Goal: Task Accomplishment & Management: Manage account settings

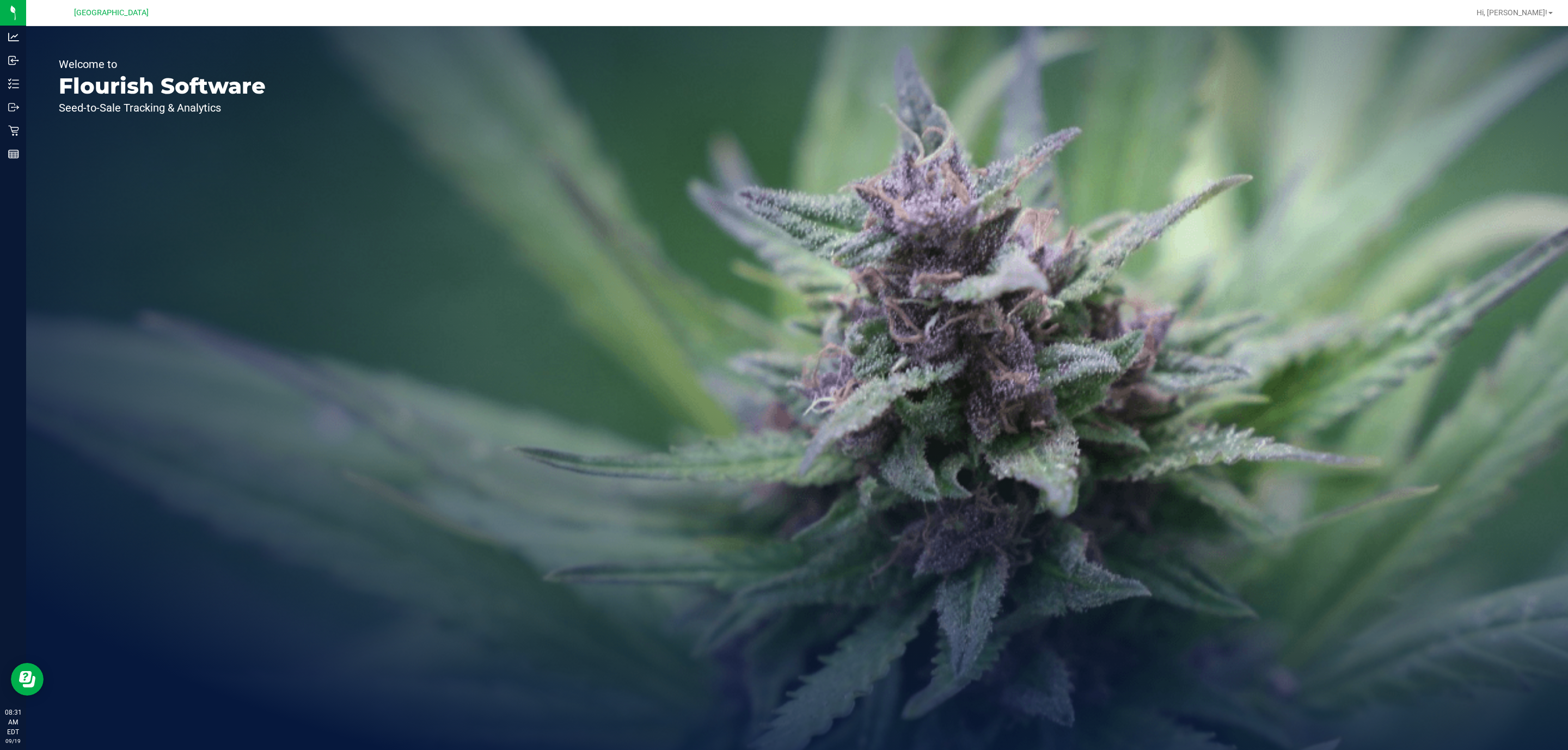
click at [302, 229] on div "Welcome to Flourish Software Seed-to-Sale Tracking & Analytics" at bounding box center [797, 388] width 1542 height 724
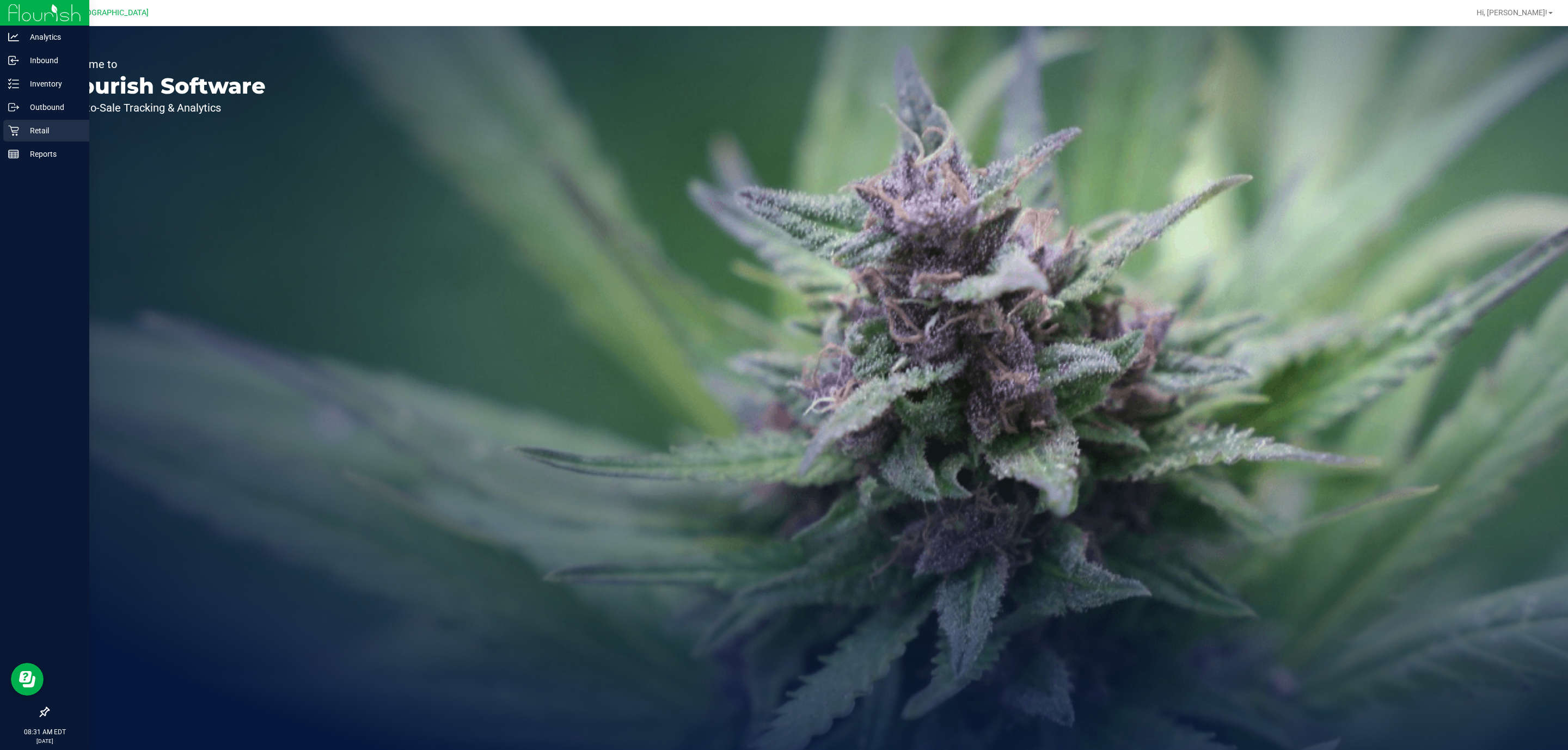
click at [28, 132] on p "Retail" at bounding box center [51, 131] width 65 height 13
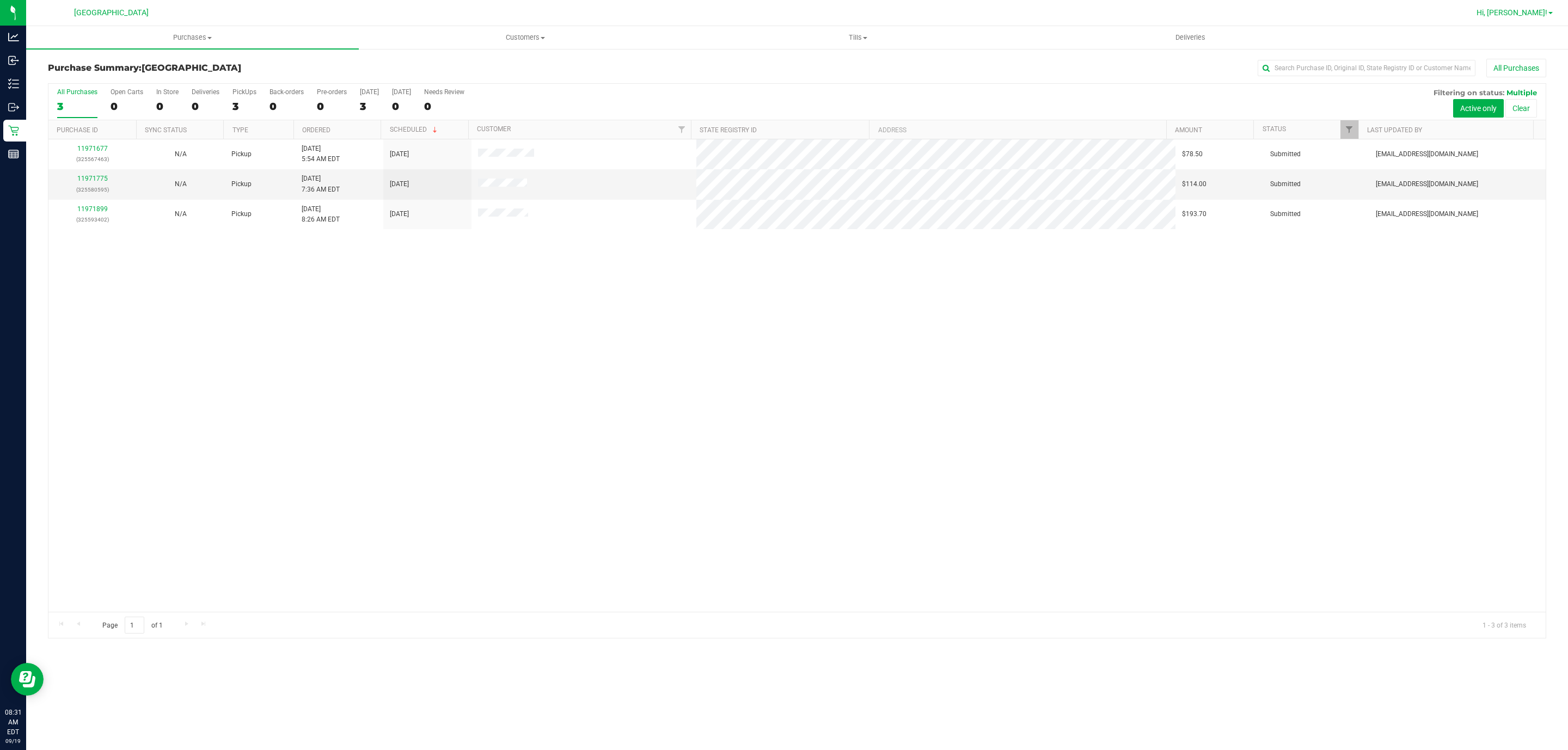
click at [1521, 17] on span "Hi, [PERSON_NAME]!" at bounding box center [1512, 12] width 71 height 9
click at [1504, 113] on span "Sign Out" at bounding box center [1512, 116] width 32 height 11
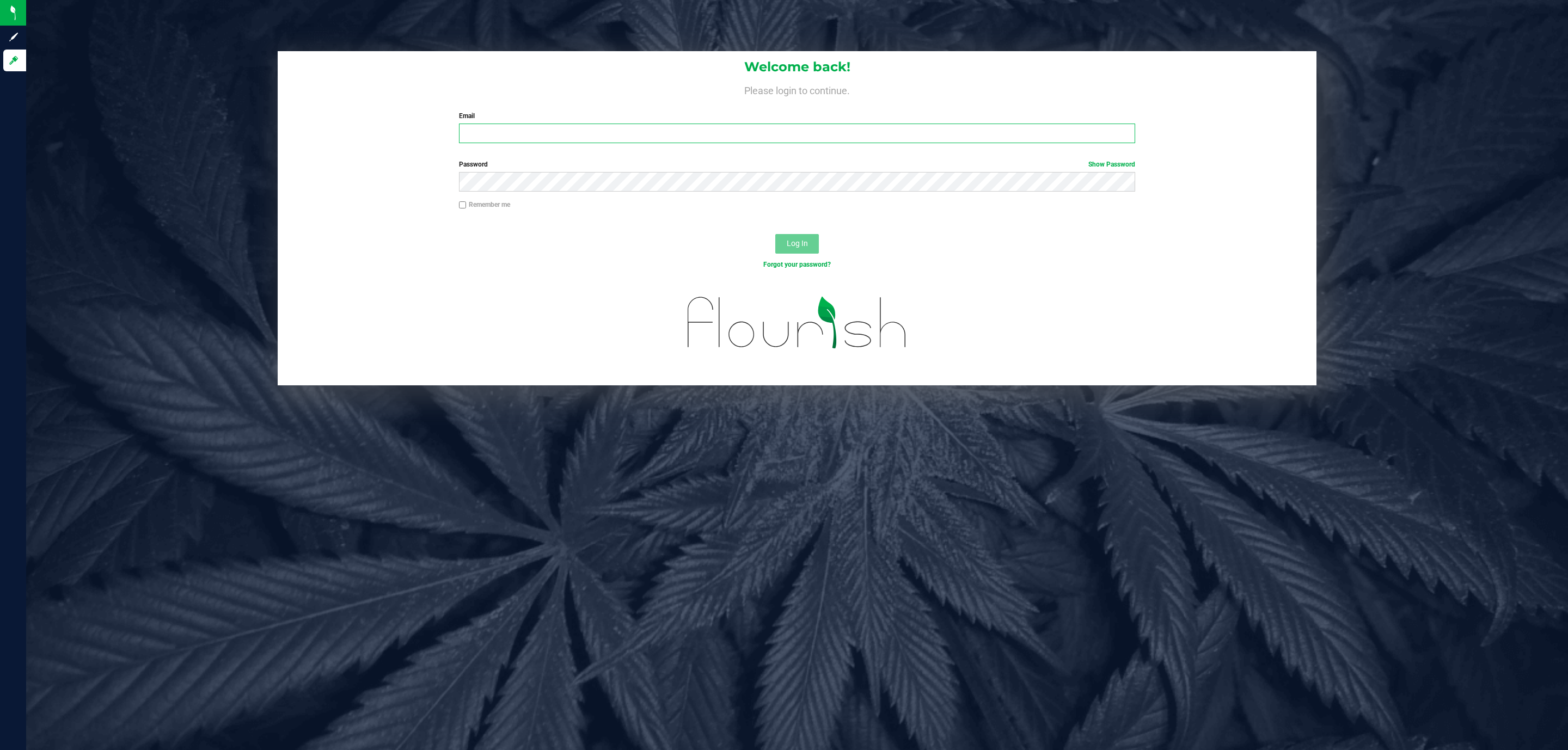
click at [495, 132] on input "Email" at bounding box center [797, 133] width 676 height 20
type input "[EMAIL_ADDRESS][DOMAIN_NAME]"
click at [775, 234] on button "Log In" at bounding box center [797, 244] width 43 height 20
